Goal: Task Accomplishment & Management: Manage account settings

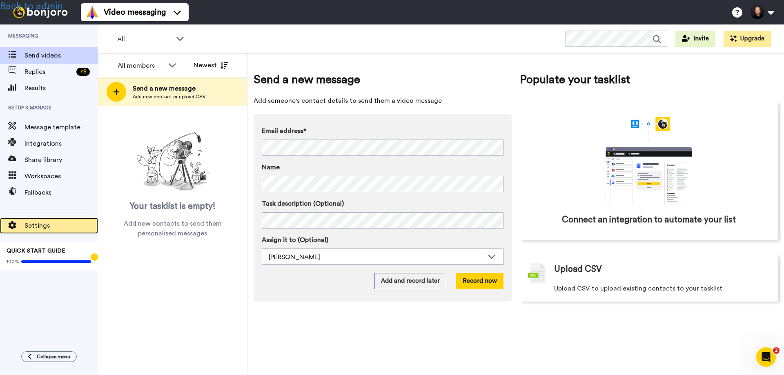
click at [41, 223] on span "Settings" at bounding box center [62, 226] width 74 height 10
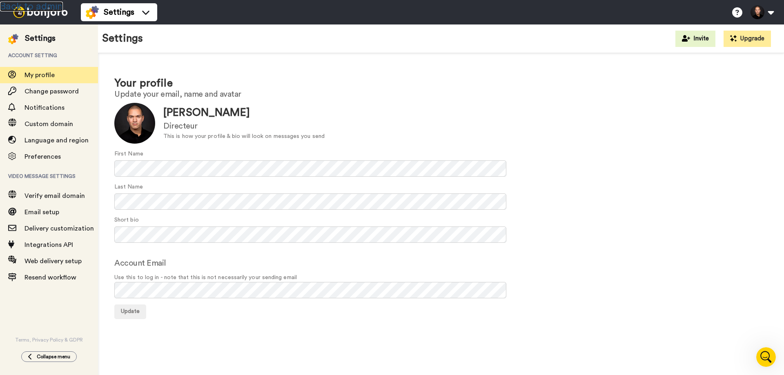
click at [36, 4] on link "Back to admin" at bounding box center [31, 7] width 63 height 10
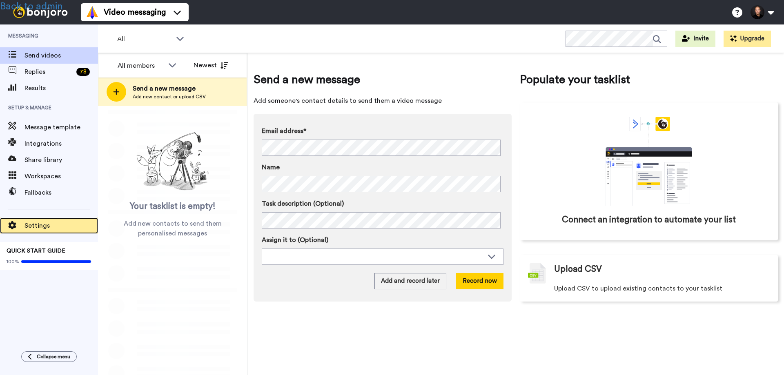
click at [42, 225] on span "Settings" at bounding box center [62, 226] width 74 height 10
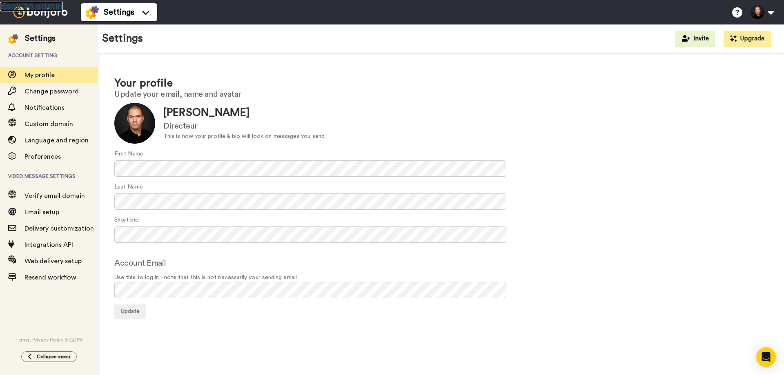
click at [36, 4] on link "Back to admin" at bounding box center [31, 7] width 63 height 10
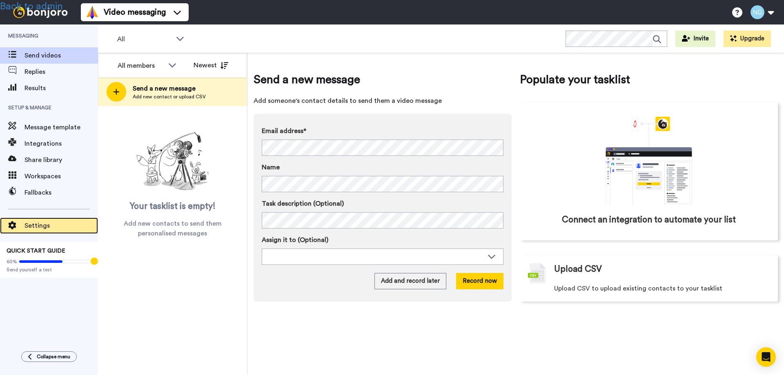
click at [31, 222] on span "Settings" at bounding box center [62, 226] width 74 height 10
